Goal: Information Seeking & Learning: Understand process/instructions

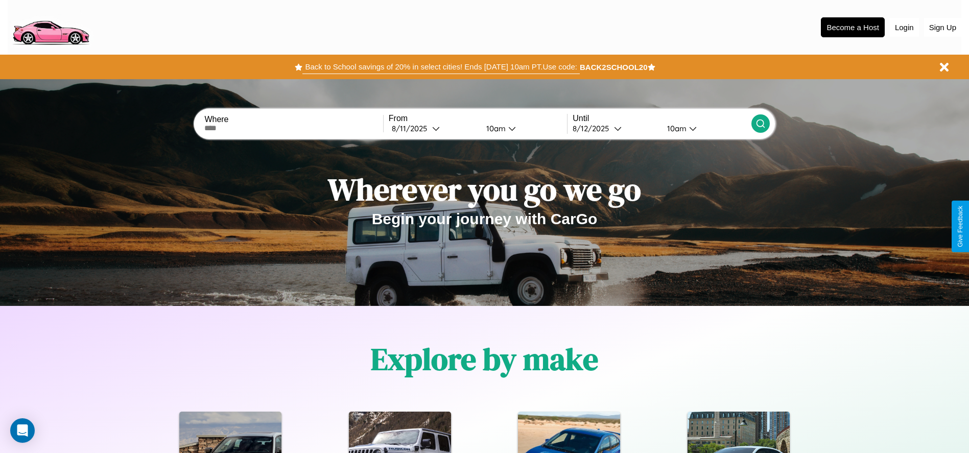
click at [441, 67] on button "Back to School savings of 20% in select cities! Ends [DATE] 10am PT. Use code:" at bounding box center [440, 67] width 277 height 14
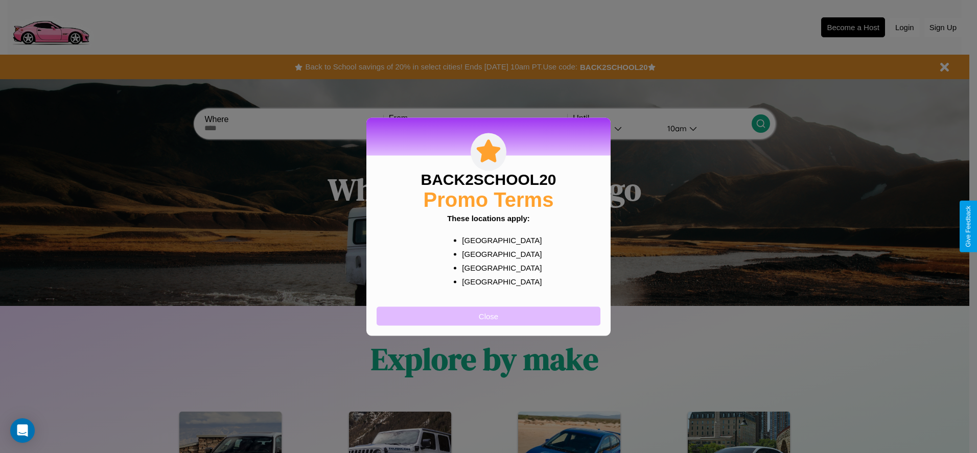
click at [488, 316] on button "Close" at bounding box center [488, 316] width 224 height 19
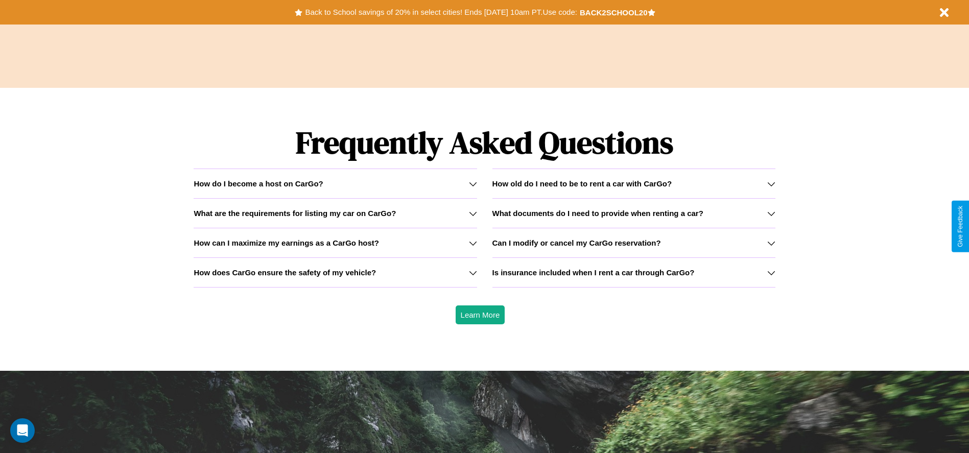
scroll to position [1466, 0]
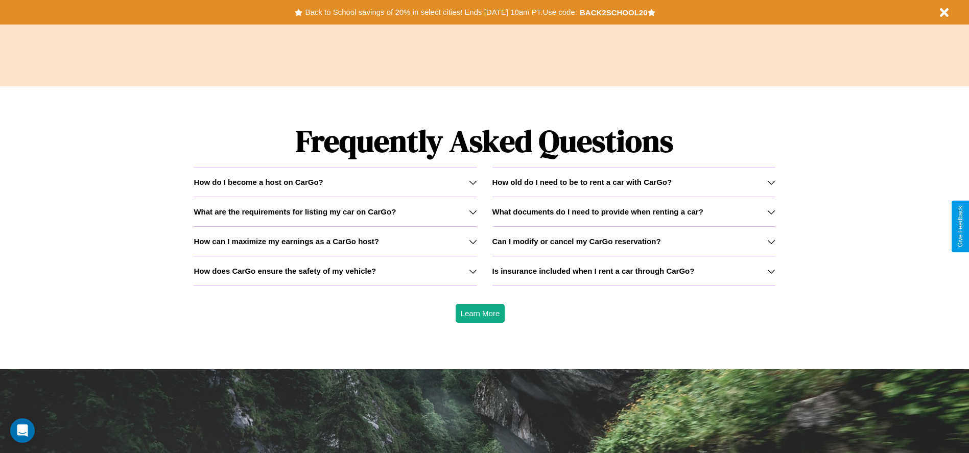
click at [473, 241] on icon at bounding box center [473, 242] width 8 height 8
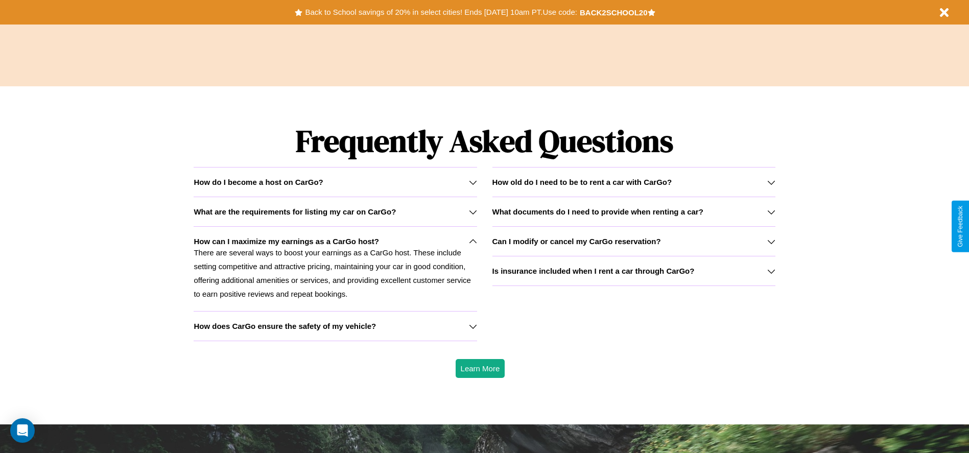
click at [633, 182] on h3 "How old do I need to be to rent a car with CarGo?" at bounding box center [582, 182] width 180 height 9
click at [335, 211] on h3 "What are the requirements for listing my car on CarGo?" at bounding box center [295, 211] width 202 height 9
click at [633, 211] on h3 "What documents do I need to provide when renting a car?" at bounding box center [597, 211] width 211 height 9
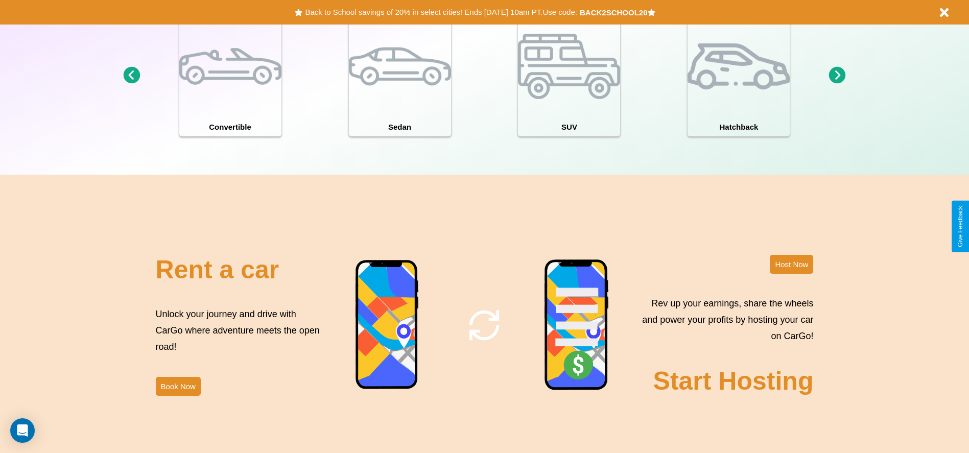
scroll to position [0, 0]
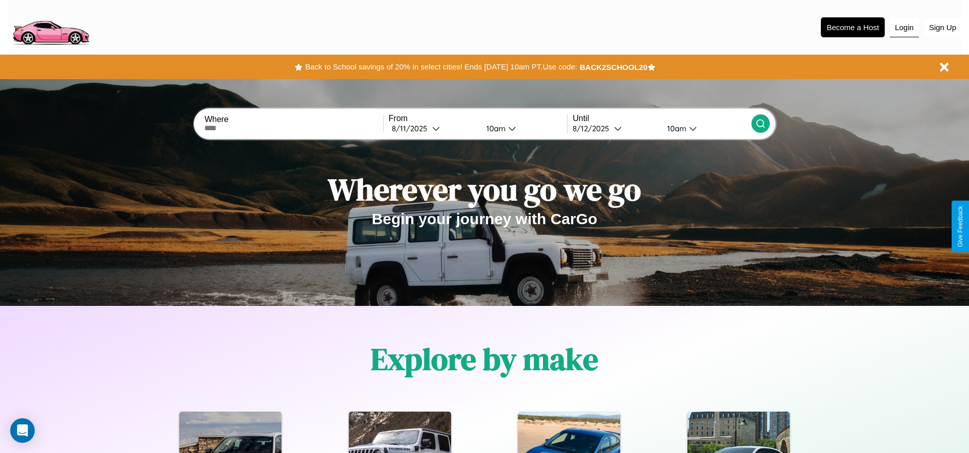
click at [904, 27] on button "Login" at bounding box center [904, 27] width 29 height 19
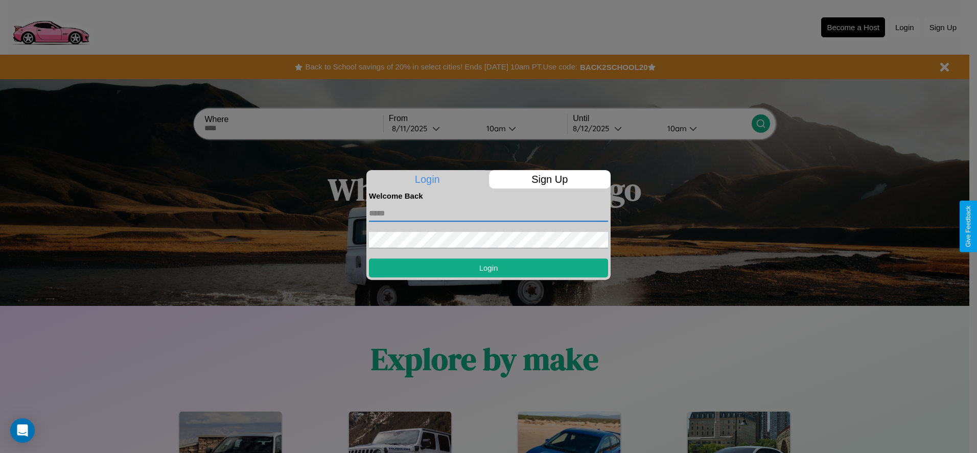
click at [488, 213] on input "text" at bounding box center [488, 213] width 239 height 16
type input "**********"
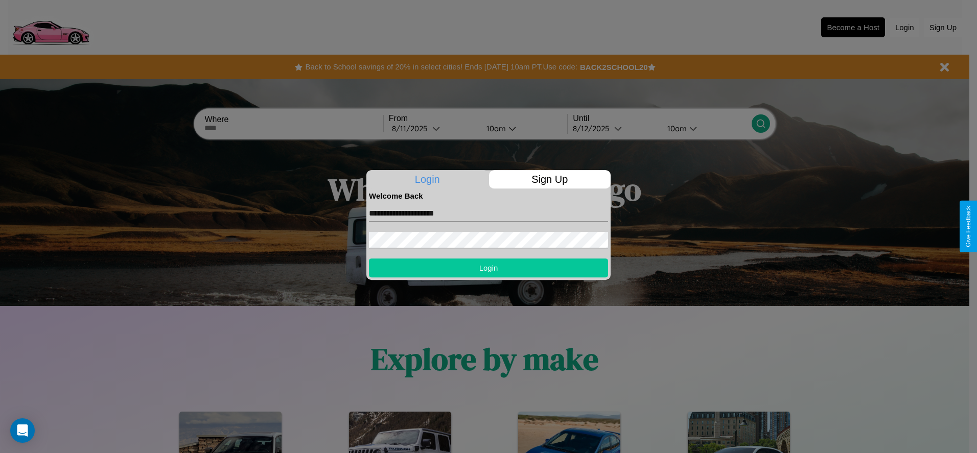
click at [488, 268] on button "Login" at bounding box center [488, 267] width 239 height 19
